Goal: Task Accomplishment & Management: Use online tool/utility

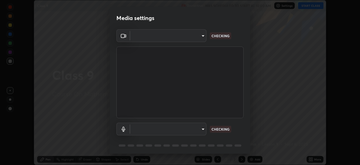
scroll to position [165, 360]
type input "d5561f72755abe6737233b78814172c328ae5881698d55e8cfa6aa091026f192"
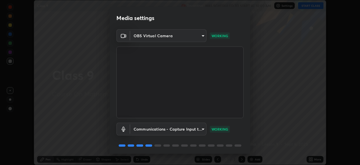
click at [199, 131] on body "Erase all Class 9 Recording WAS SCHEDULED TO START AT 10:00 AM Settings START C…" at bounding box center [180, 82] width 360 height 165
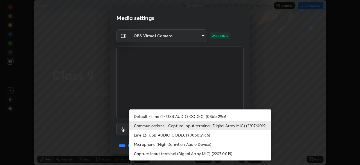
click at [173, 117] on li "Default - Line (2- USB AUDIO CODEC) (08bb:29c6)" at bounding box center [200, 115] width 142 height 9
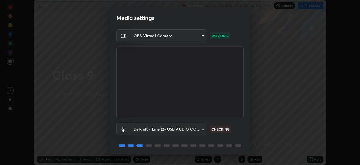
scroll to position [20, 0]
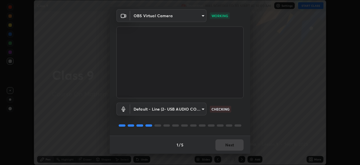
click at [192, 110] on body "Erase all Class 9 Recording WAS SCHEDULED TO START AT 10:00 AM Settings START C…" at bounding box center [180, 82] width 360 height 165
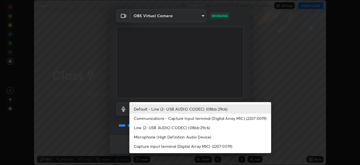
click at [166, 120] on li "Communications - Capture Input terminal (Digital Array MIC) (2207:0019)" at bounding box center [200, 117] width 142 height 9
type input "communications"
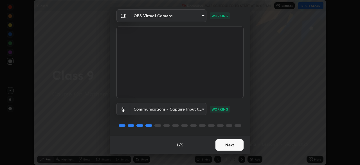
click at [225, 144] on button "Next" at bounding box center [230, 144] width 28 height 11
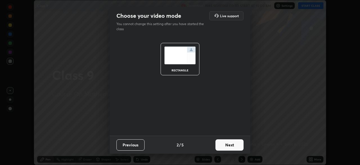
scroll to position [0, 0]
click at [231, 146] on button "Next" at bounding box center [230, 144] width 28 height 11
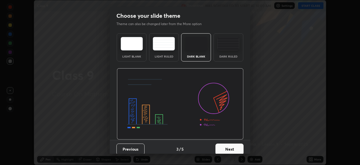
click at [234, 147] on button "Next" at bounding box center [230, 148] width 28 height 11
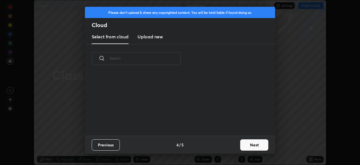
click at [246, 144] on button "Next" at bounding box center [254, 144] width 28 height 11
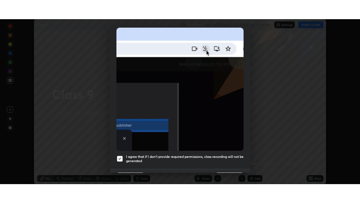
scroll to position [135, 0]
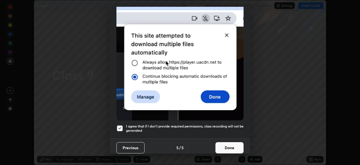
click at [227, 147] on button "Done" at bounding box center [230, 147] width 28 height 11
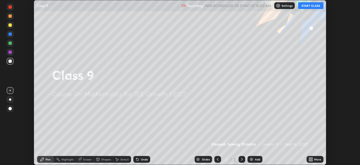
click at [312, 160] on icon at bounding box center [311, 159] width 1 height 1
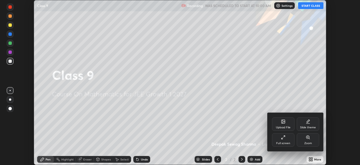
click at [282, 139] on icon at bounding box center [283, 137] width 5 height 5
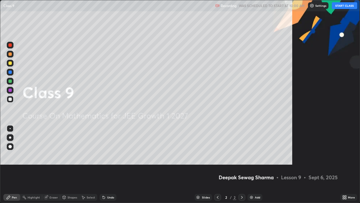
scroll to position [203, 360]
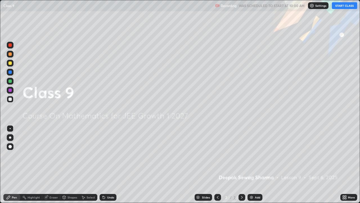
click at [342, 6] on button "START CLASS" at bounding box center [344, 5] width 25 height 7
click at [12, 80] on div at bounding box center [9, 80] width 3 height 3
click at [252, 164] on img at bounding box center [251, 197] width 5 height 5
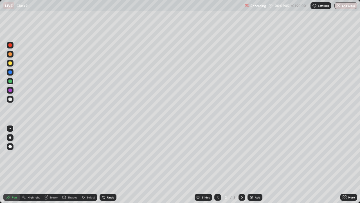
click at [10, 63] on div at bounding box center [9, 62] width 3 height 3
click at [9, 140] on div at bounding box center [10, 137] width 7 height 7
click at [11, 81] on div at bounding box center [9, 80] width 3 height 3
click at [11, 92] on div at bounding box center [10, 90] width 7 height 7
click at [255, 164] on div "Add" at bounding box center [257, 197] width 5 height 3
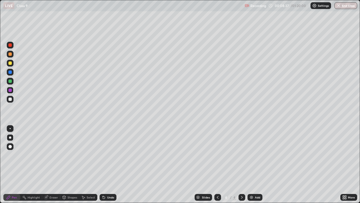
click at [11, 64] on div at bounding box center [9, 62] width 3 height 3
click at [218, 164] on icon at bounding box center [218, 197] width 2 height 3
click at [242, 164] on icon at bounding box center [242, 197] width 5 height 5
click at [217, 164] on icon at bounding box center [218, 197] width 5 height 5
click at [242, 164] on div at bounding box center [242, 197] width 7 height 7
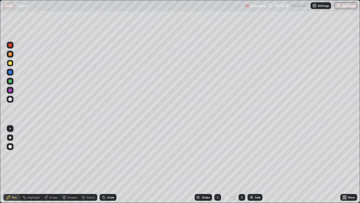
click at [10, 82] on div at bounding box center [9, 80] width 3 height 3
click at [86, 164] on div "Select" at bounding box center [88, 197] width 18 height 7
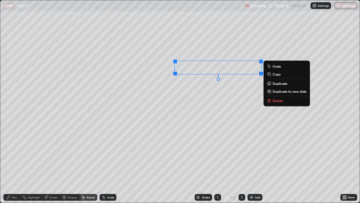
click at [275, 92] on p "Duplicate to new slide" at bounding box center [290, 91] width 34 height 5
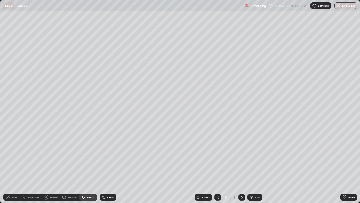
click at [15, 164] on div "Pen" at bounding box center [11, 197] width 17 height 7
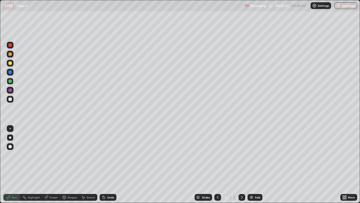
click at [218, 164] on icon at bounding box center [218, 197] width 5 height 5
click at [242, 164] on icon at bounding box center [242, 197] width 5 height 5
click at [217, 164] on icon at bounding box center [218, 197] width 2 height 3
click at [241, 164] on icon at bounding box center [242, 197] width 5 height 5
click at [51, 164] on div "Eraser" at bounding box center [54, 197] width 8 height 3
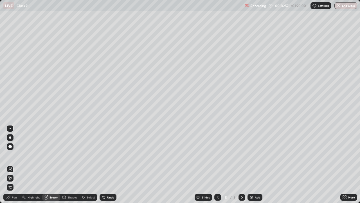
click at [9, 164] on icon at bounding box center [8, 197] width 5 height 5
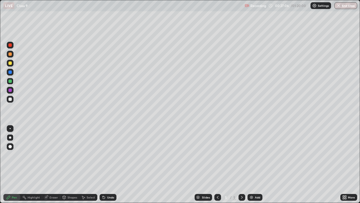
click at [107, 164] on div "Undo" at bounding box center [110, 197] width 7 height 3
click at [218, 164] on icon at bounding box center [218, 197] width 5 height 5
click at [241, 164] on icon at bounding box center [242, 197] width 5 height 5
click at [10, 90] on div at bounding box center [9, 89] width 3 height 3
click at [217, 164] on icon at bounding box center [218, 197] width 2 height 3
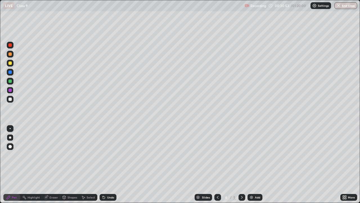
click at [241, 164] on icon at bounding box center [242, 197] width 5 height 5
click at [251, 164] on img at bounding box center [251, 197] width 5 height 5
click at [11, 84] on div at bounding box center [10, 81] width 7 height 7
click at [11, 65] on div at bounding box center [10, 63] width 7 height 7
click at [9, 99] on div at bounding box center [9, 98] width 3 height 3
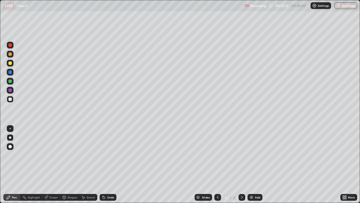
click at [49, 164] on div "Eraser" at bounding box center [51, 197] width 18 height 7
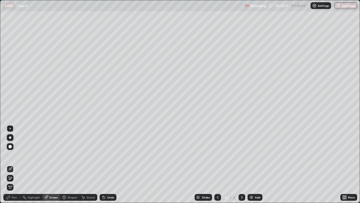
click at [12, 164] on div "Pen" at bounding box center [11, 197] width 17 height 7
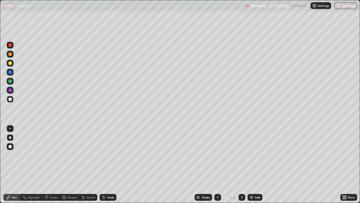
click at [50, 164] on div "Eraser" at bounding box center [54, 197] width 8 height 3
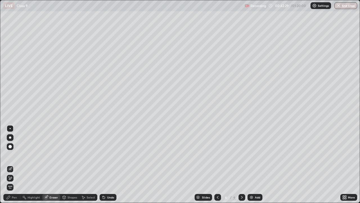
click at [12, 164] on div "Pen" at bounding box center [11, 197] width 17 height 7
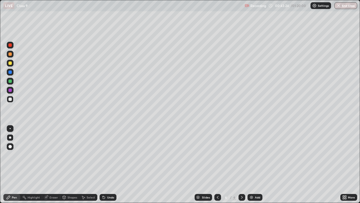
click at [241, 164] on icon at bounding box center [242, 197] width 2 height 3
click at [252, 164] on img at bounding box center [251, 197] width 5 height 5
click at [10, 99] on div at bounding box center [9, 98] width 3 height 3
click at [67, 164] on div "Shapes" at bounding box center [69, 197] width 19 height 7
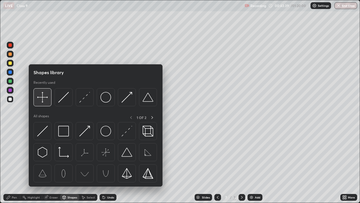
click at [44, 99] on img at bounding box center [42, 97] width 11 height 11
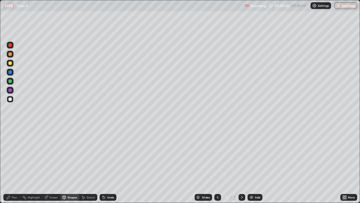
click at [10, 164] on icon at bounding box center [8, 197] width 5 height 5
click at [7, 62] on div at bounding box center [10, 63] width 7 height 7
click at [250, 164] on img at bounding box center [251, 197] width 5 height 5
click at [10, 81] on div at bounding box center [9, 80] width 3 height 3
click at [11, 72] on div at bounding box center [9, 71] width 3 height 3
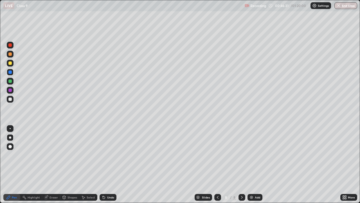
click at [250, 164] on img at bounding box center [251, 197] width 5 height 5
click at [66, 164] on div "Shapes" at bounding box center [69, 197] width 19 height 7
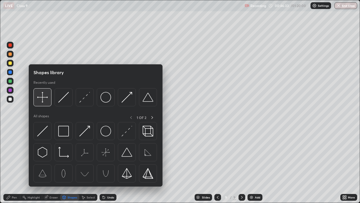
click at [45, 98] on img at bounding box center [42, 97] width 11 height 11
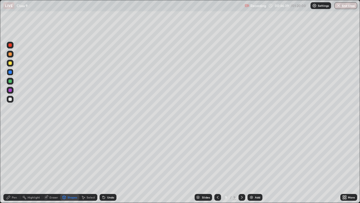
click at [10, 164] on icon at bounding box center [8, 197] width 5 height 5
click at [10, 99] on div at bounding box center [9, 98] width 3 height 3
click at [9, 64] on div at bounding box center [9, 62] width 3 height 3
click at [216, 164] on icon at bounding box center [218, 197] width 5 height 5
click at [242, 164] on div at bounding box center [242, 197] width 7 height 7
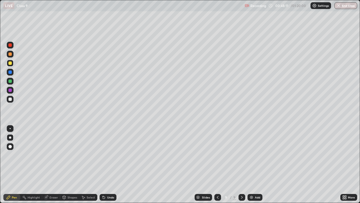
click at [218, 164] on icon at bounding box center [218, 197] width 5 height 5
click at [243, 164] on icon at bounding box center [242, 197] width 5 height 5
click at [219, 164] on icon at bounding box center [218, 197] width 5 height 5
click at [242, 164] on icon at bounding box center [242, 197] width 2 height 3
click at [217, 164] on icon at bounding box center [218, 197] width 5 height 5
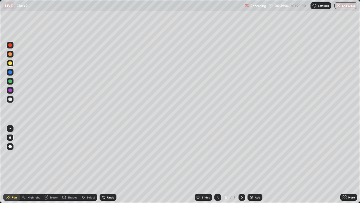
click at [241, 164] on icon at bounding box center [242, 197] width 5 height 5
click at [217, 164] on icon at bounding box center [218, 197] width 5 height 5
click at [8, 54] on div at bounding box center [10, 54] width 7 height 7
click at [87, 164] on div "Select" at bounding box center [91, 197] width 8 height 3
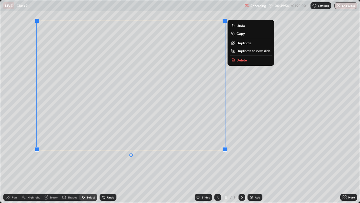
click at [11, 164] on div "Pen" at bounding box center [11, 197] width 17 height 7
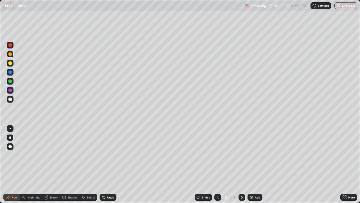
click at [10, 81] on div at bounding box center [9, 80] width 3 height 3
click at [241, 164] on div at bounding box center [242, 197] width 7 height 7
click at [88, 164] on div "Select" at bounding box center [91, 197] width 8 height 3
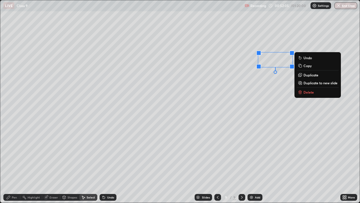
click at [12, 164] on div "Pen" at bounding box center [14, 197] width 5 height 3
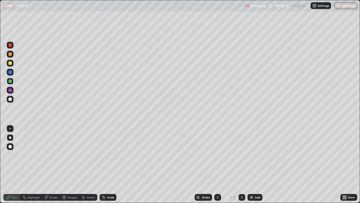
click at [218, 164] on icon at bounding box center [218, 197] width 5 height 5
click at [242, 164] on icon at bounding box center [242, 197] width 5 height 5
click at [217, 164] on icon at bounding box center [218, 197] width 5 height 5
click at [242, 164] on icon at bounding box center [242, 197] width 5 height 5
click at [252, 164] on img at bounding box center [251, 197] width 5 height 5
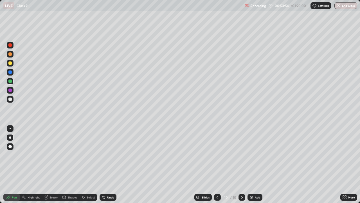
click at [216, 164] on icon at bounding box center [217, 197] width 5 height 5
click at [217, 164] on icon at bounding box center [217, 197] width 5 height 5
click at [10, 62] on div at bounding box center [9, 62] width 3 height 3
click at [11, 90] on div at bounding box center [9, 89] width 3 height 3
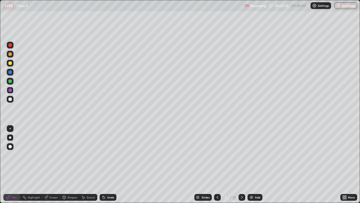
click at [105, 164] on icon at bounding box center [104, 197] width 5 height 5
click at [108, 164] on div "Undo" at bounding box center [108, 197] width 17 height 7
click at [105, 164] on div "Undo" at bounding box center [108, 197] width 17 height 7
click at [217, 164] on icon at bounding box center [218, 197] width 2 height 3
click at [242, 164] on icon at bounding box center [242, 197] width 2 height 3
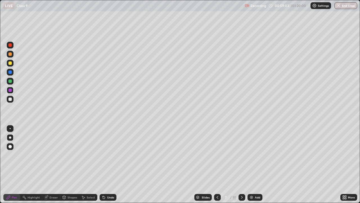
click at [216, 164] on icon at bounding box center [217, 197] width 5 height 5
click at [242, 164] on icon at bounding box center [242, 197] width 5 height 5
click at [218, 164] on div at bounding box center [217, 197] width 7 height 7
click at [242, 164] on icon at bounding box center [242, 197] width 5 height 5
click at [217, 164] on icon at bounding box center [217, 197] width 5 height 5
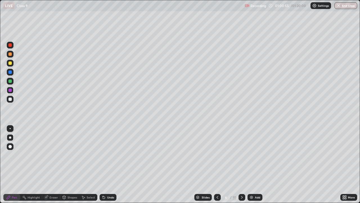
click at [254, 164] on div "Add" at bounding box center [255, 197] width 15 height 7
click at [10, 64] on div at bounding box center [9, 62] width 3 height 3
click at [10, 82] on div at bounding box center [9, 80] width 3 height 3
click at [217, 164] on icon at bounding box center [218, 197] width 5 height 5
click at [242, 164] on icon at bounding box center [242, 197] width 5 height 5
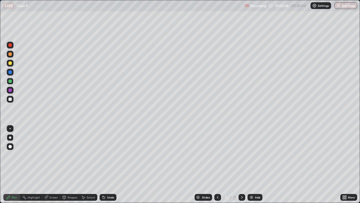
click at [217, 164] on icon at bounding box center [218, 197] width 5 height 5
click at [241, 164] on icon at bounding box center [242, 197] width 5 height 5
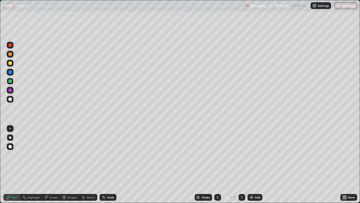
click at [242, 164] on icon at bounding box center [242, 197] width 5 height 5
click at [241, 164] on icon at bounding box center [242, 197] width 5 height 5
click at [217, 164] on icon at bounding box center [218, 197] width 2 height 3
click at [217, 164] on icon at bounding box center [218, 197] width 5 height 5
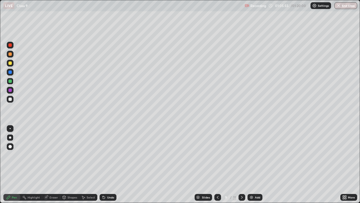
click at [241, 164] on icon at bounding box center [242, 197] width 2 height 3
click at [217, 164] on icon at bounding box center [218, 197] width 5 height 5
click at [217, 164] on icon at bounding box center [218, 197] width 2 height 3
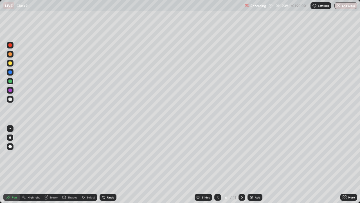
click at [242, 164] on icon at bounding box center [242, 197] width 5 height 5
click at [340, 6] on img "button" at bounding box center [339, 5] width 5 height 5
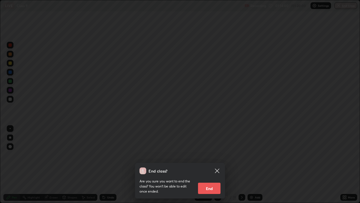
click at [204, 164] on button "End" at bounding box center [209, 187] width 23 height 11
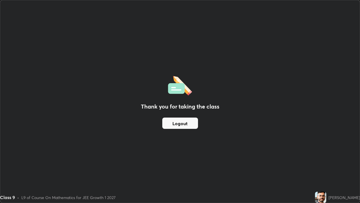
click at [174, 122] on button "Logout" at bounding box center [180, 122] width 36 height 11
